Goal: Navigation & Orientation: Find specific page/section

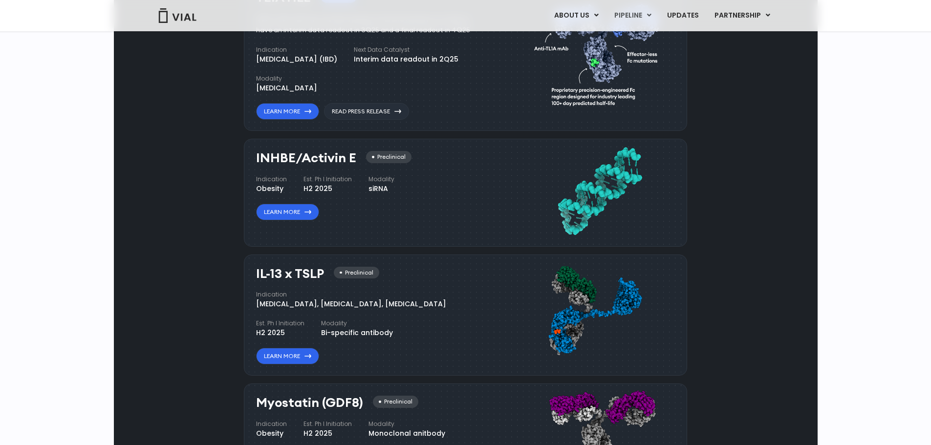
scroll to position [684, 0]
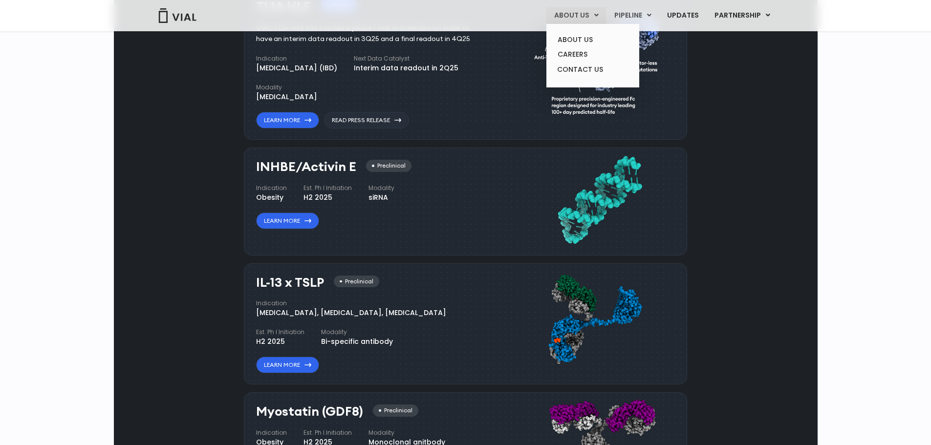
click at [588, 13] on link "ABOUT US" at bounding box center [576, 15] width 60 height 17
click at [573, 40] on link "ABOUT US" at bounding box center [593, 39] width 86 height 15
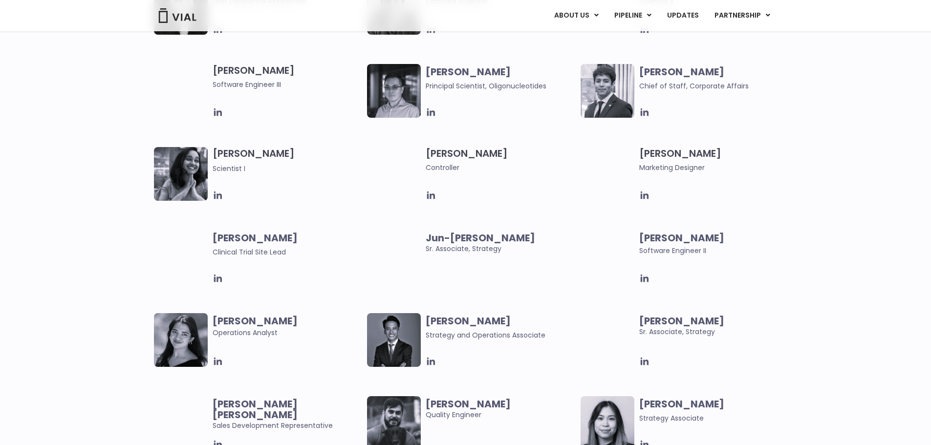
scroll to position [1661, 0]
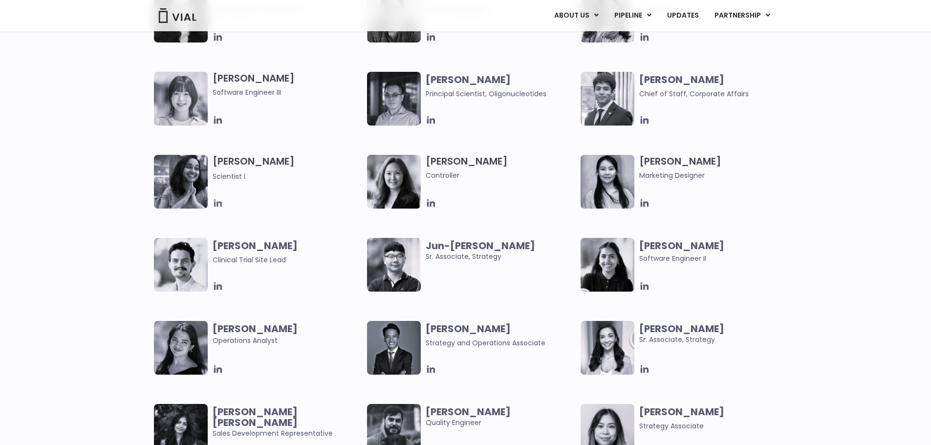
click at [215, 203] on icon at bounding box center [218, 203] width 11 height 11
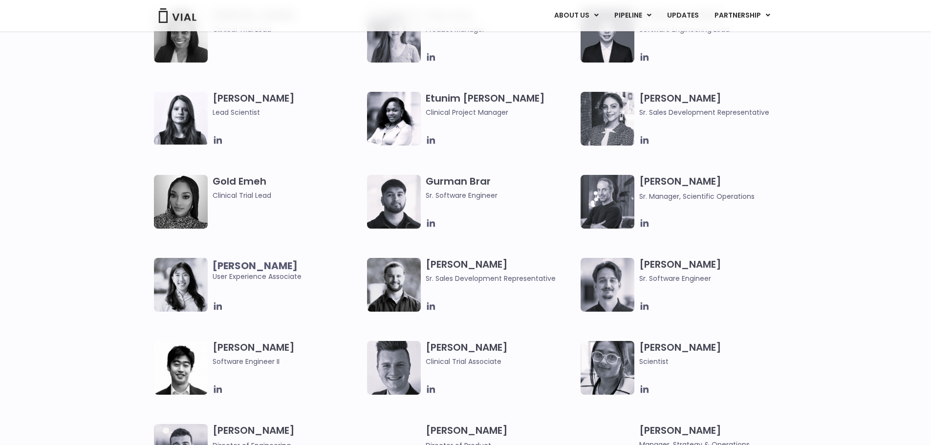
scroll to position [880, 0]
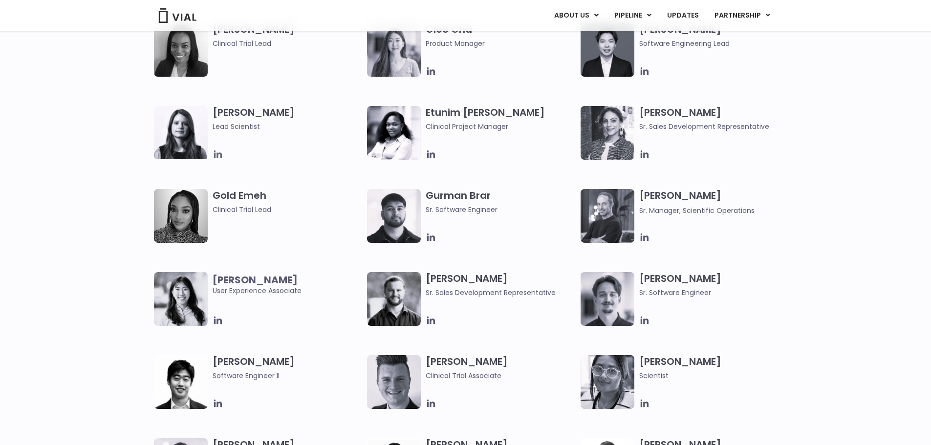
click at [217, 155] on icon at bounding box center [218, 154] width 8 height 8
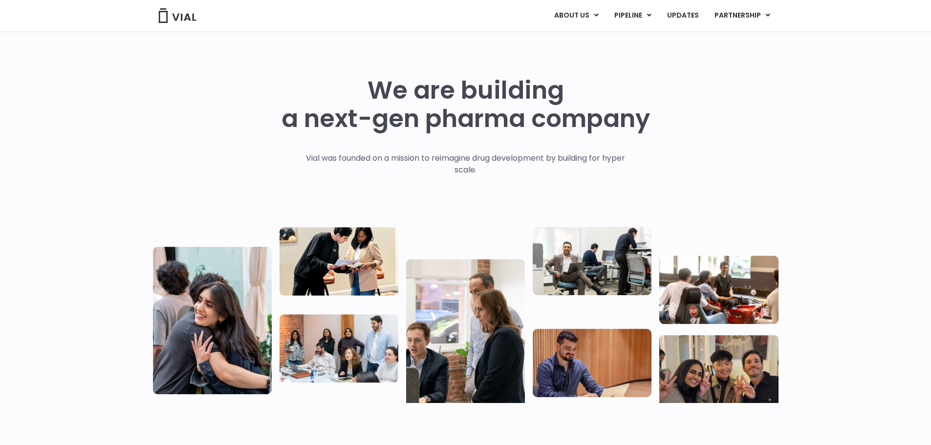
scroll to position [0, 0]
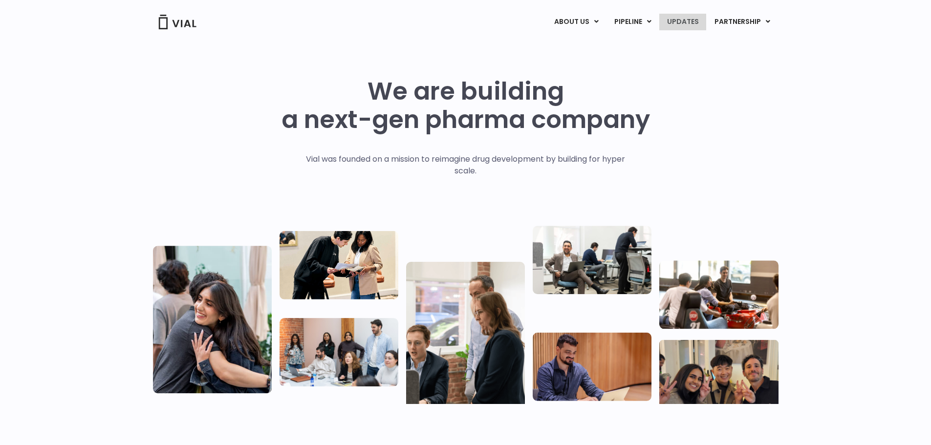
click at [688, 26] on link "UPDATES" at bounding box center [682, 22] width 47 height 17
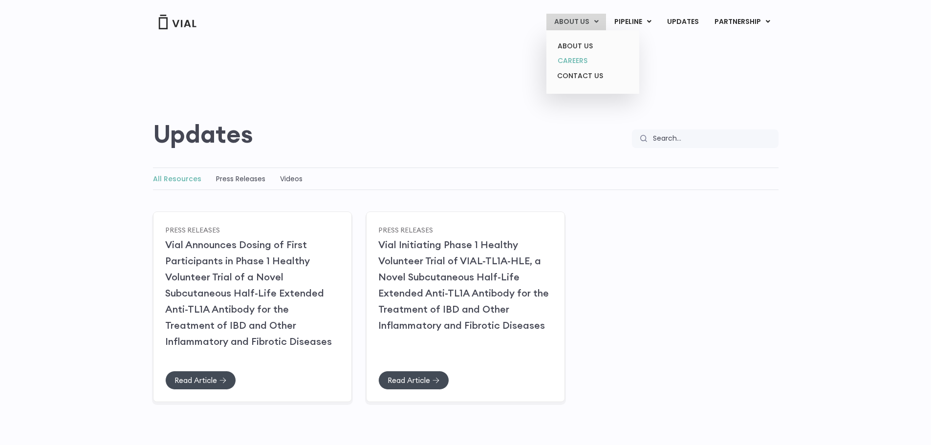
click at [577, 60] on link "CAREERS" at bounding box center [593, 60] width 86 height 15
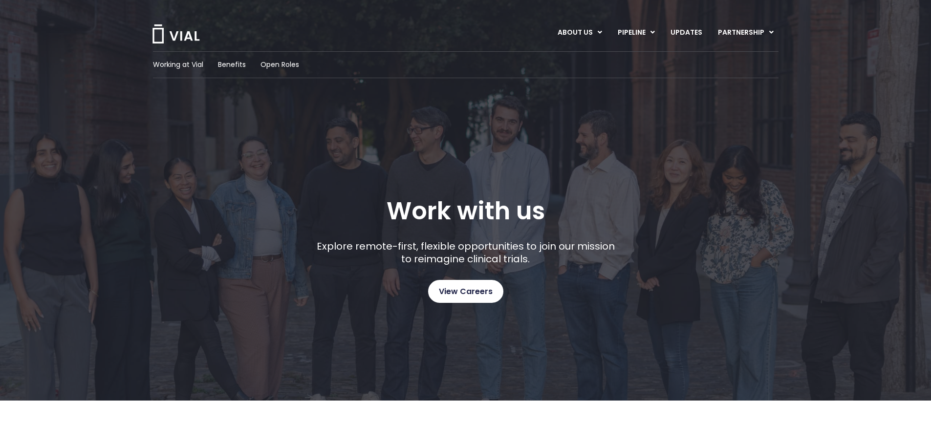
click at [473, 288] on span "View Careers" at bounding box center [466, 291] width 54 height 13
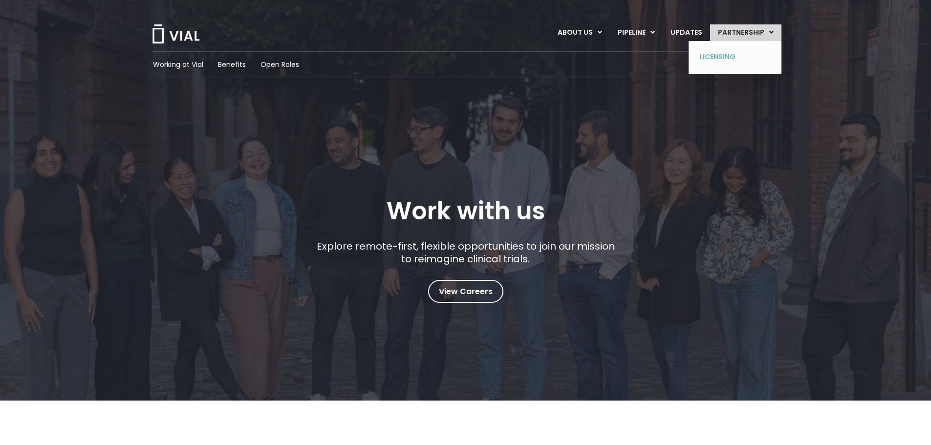
click at [719, 53] on link "LICENSING" at bounding box center [727, 57] width 71 height 16
